Goal: Navigation & Orientation: Find specific page/section

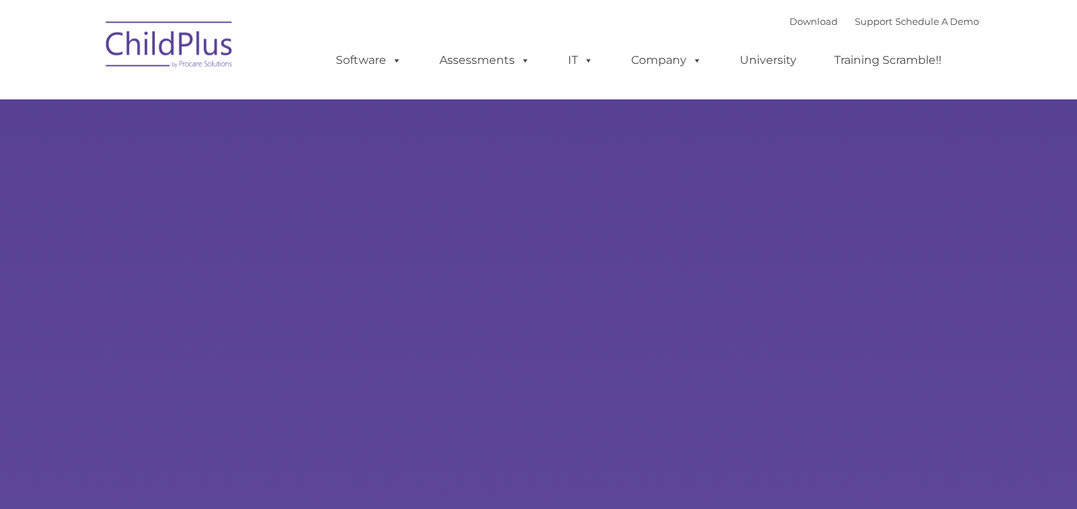
select select "MEDIUM"
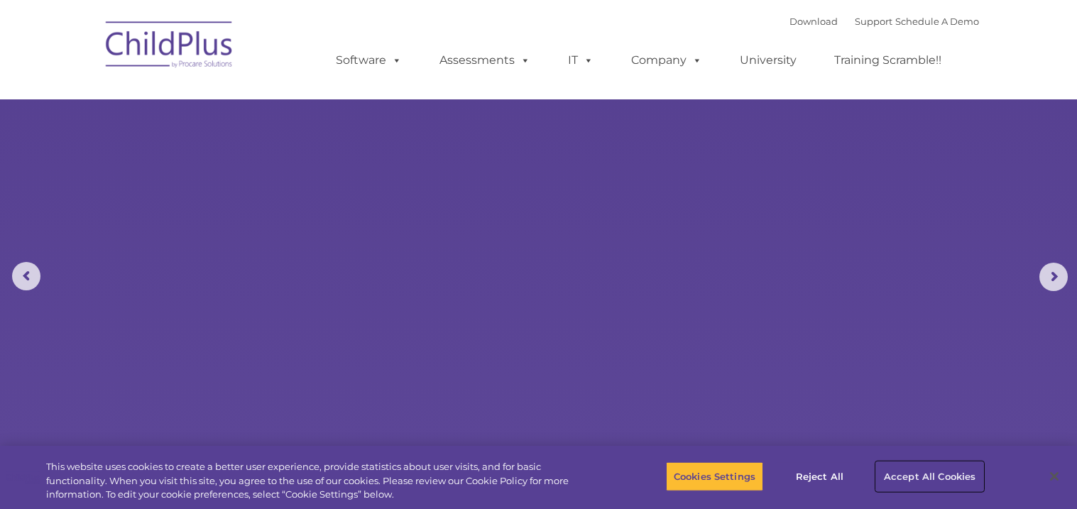
click at [939, 469] on button "Accept All Cookies" at bounding box center [929, 477] width 107 height 30
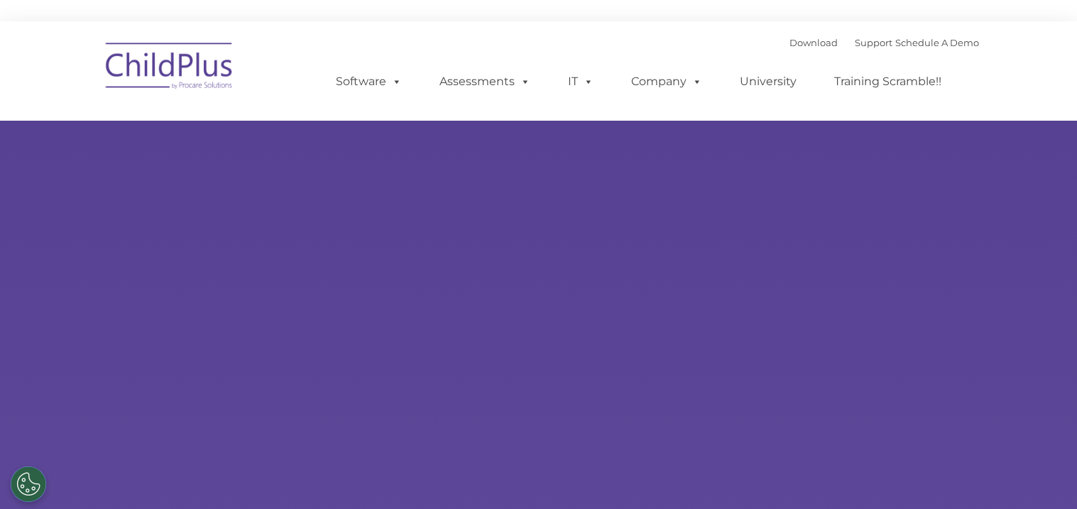
type input ""
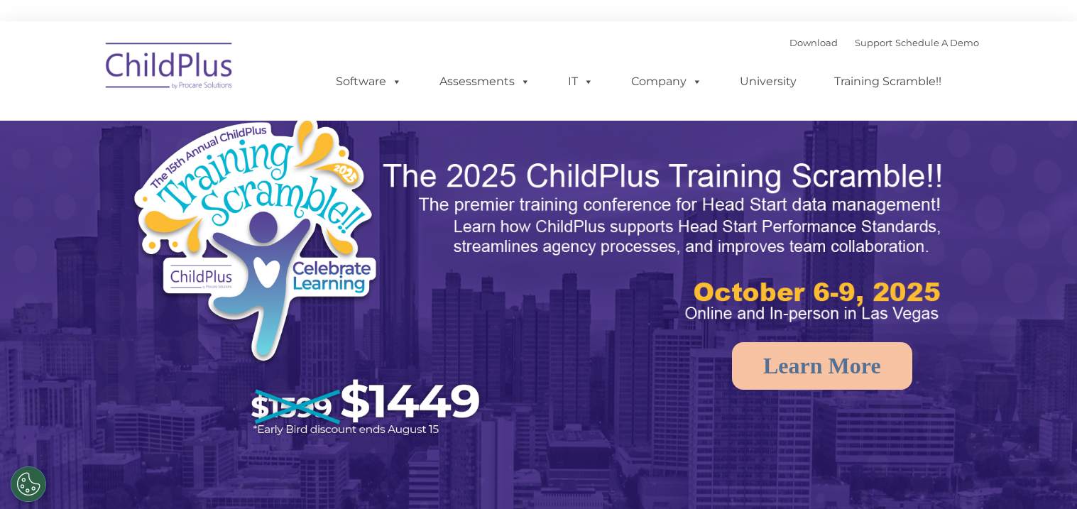
select select "MEDIUM"
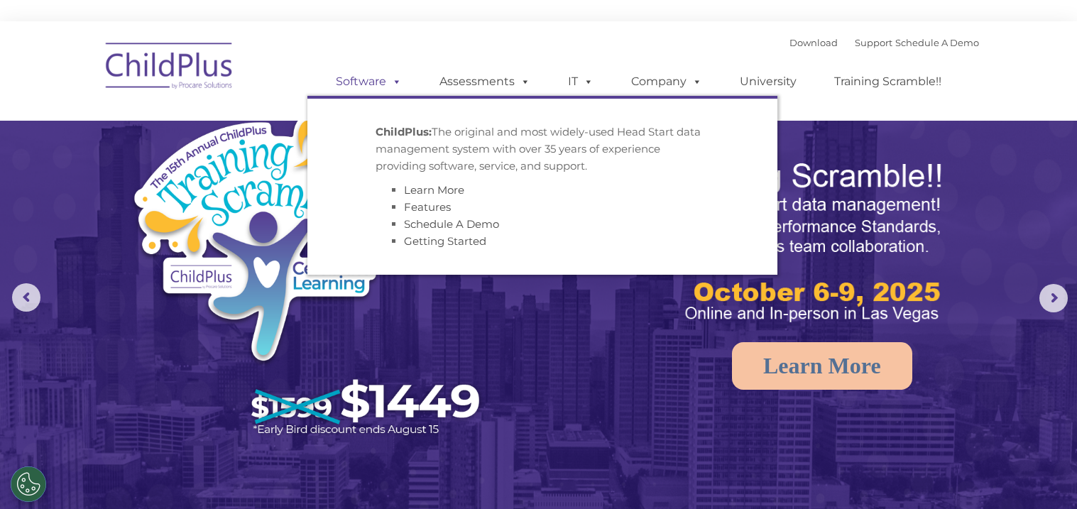
click at [367, 82] on link "Software" at bounding box center [369, 81] width 94 height 28
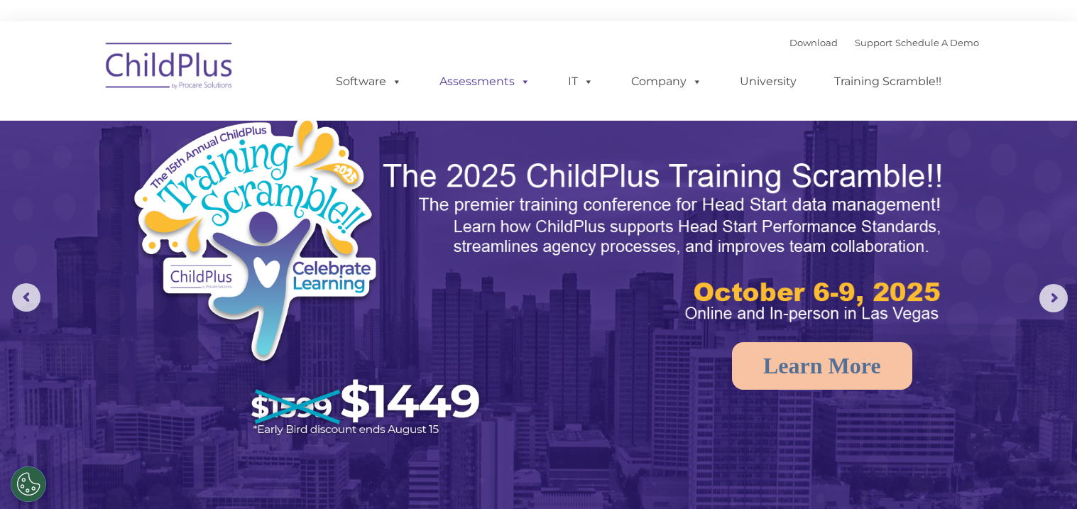
click at [518, 78] on span at bounding box center [523, 81] width 16 height 13
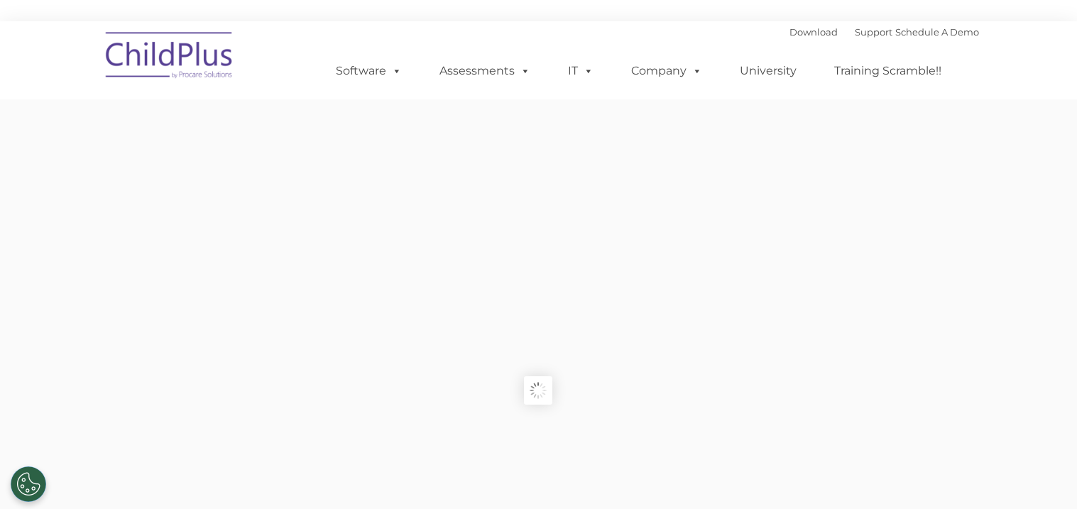
type input ""
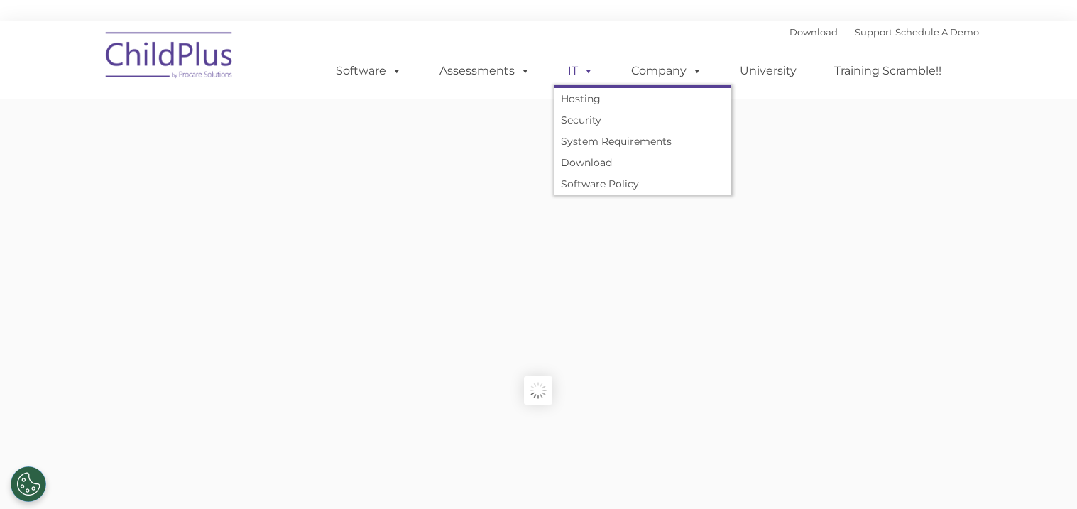
click at [582, 72] on span at bounding box center [586, 70] width 16 height 13
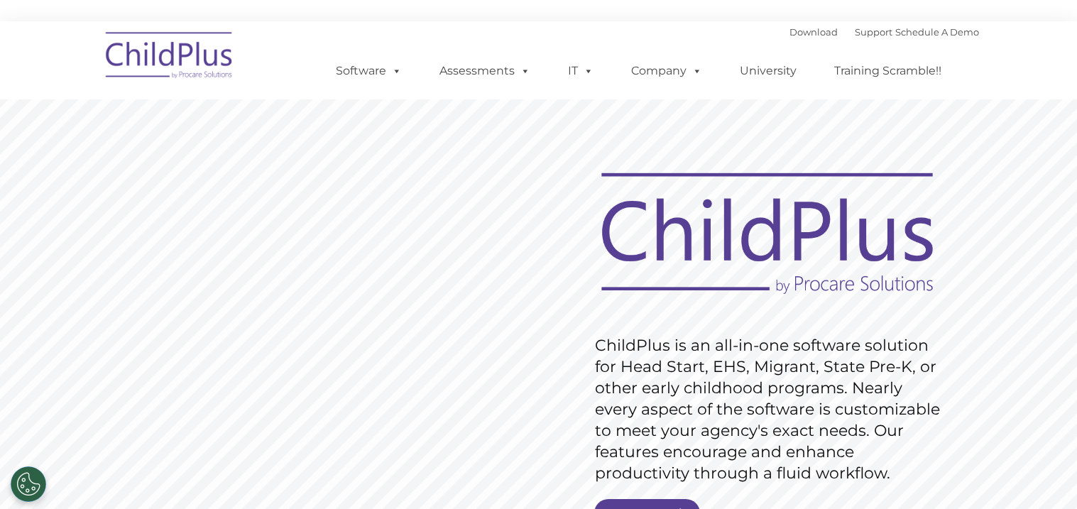
click at [190, 60] on img at bounding box center [170, 57] width 142 height 71
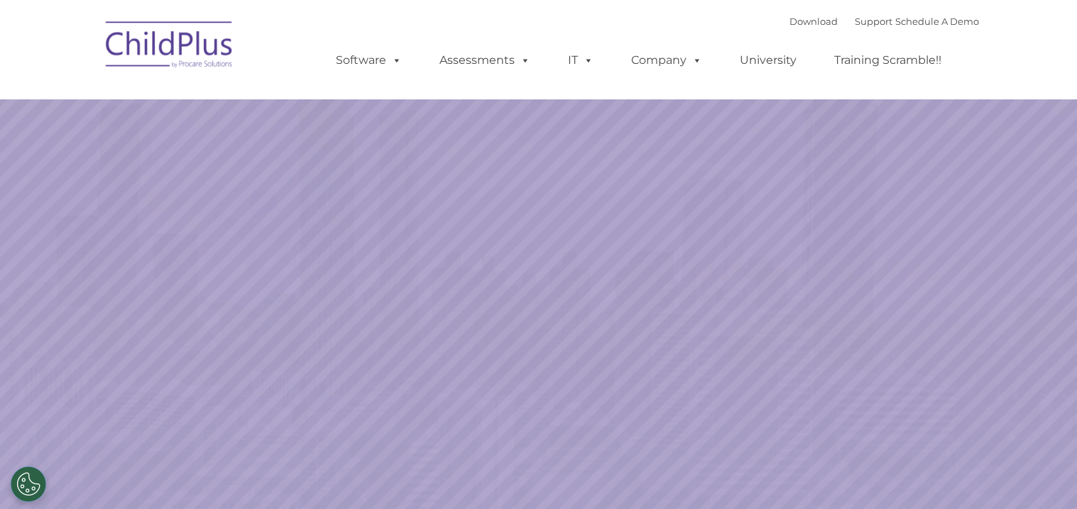
select select "MEDIUM"
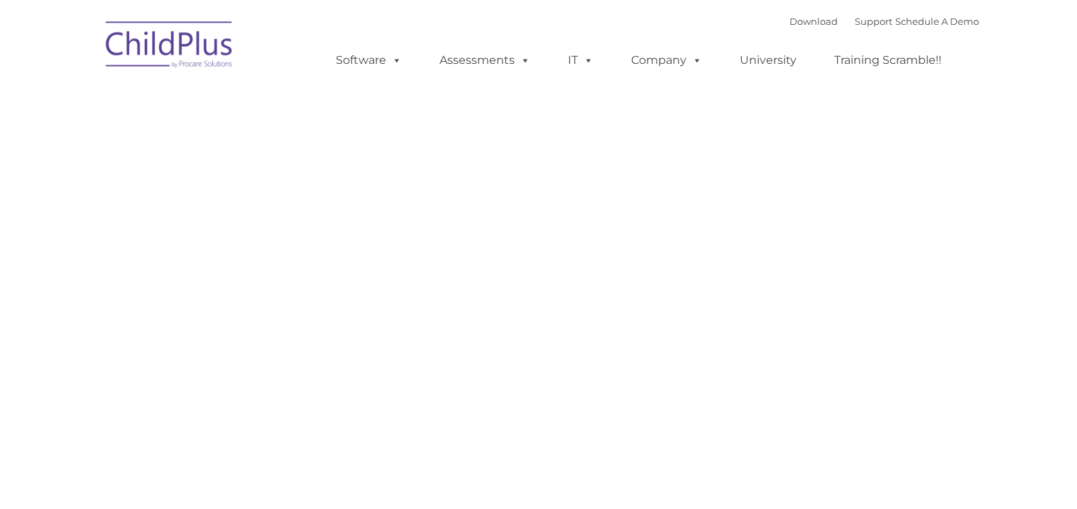
type input ""
